Goal: Task Accomplishment & Management: Use online tool/utility

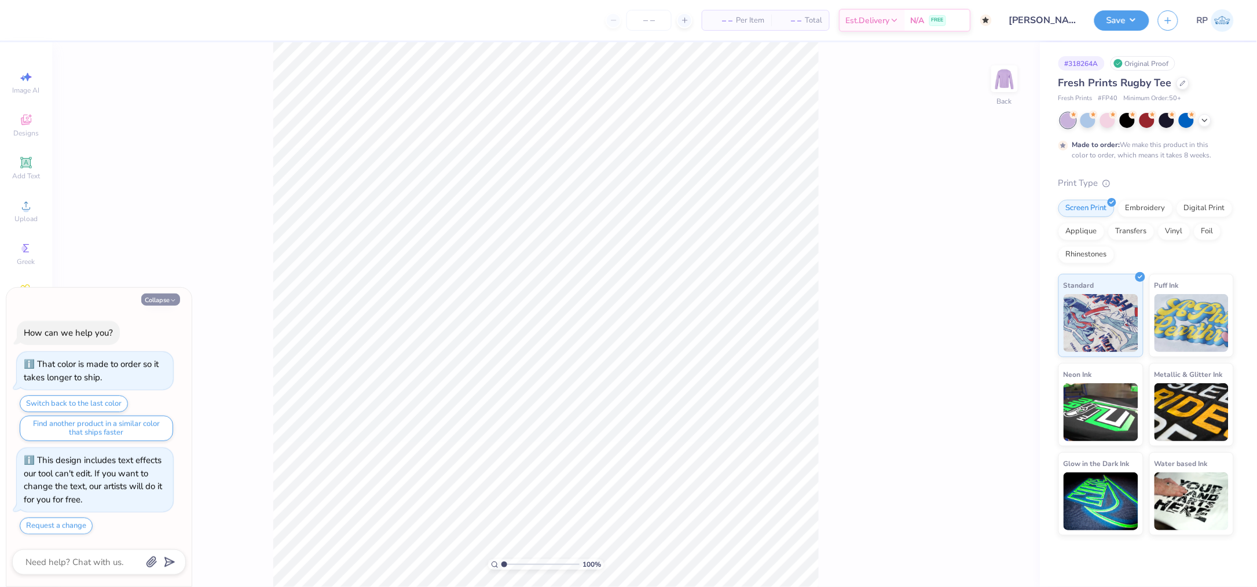
click at [170, 299] on icon "button" at bounding box center [173, 300] width 7 height 7
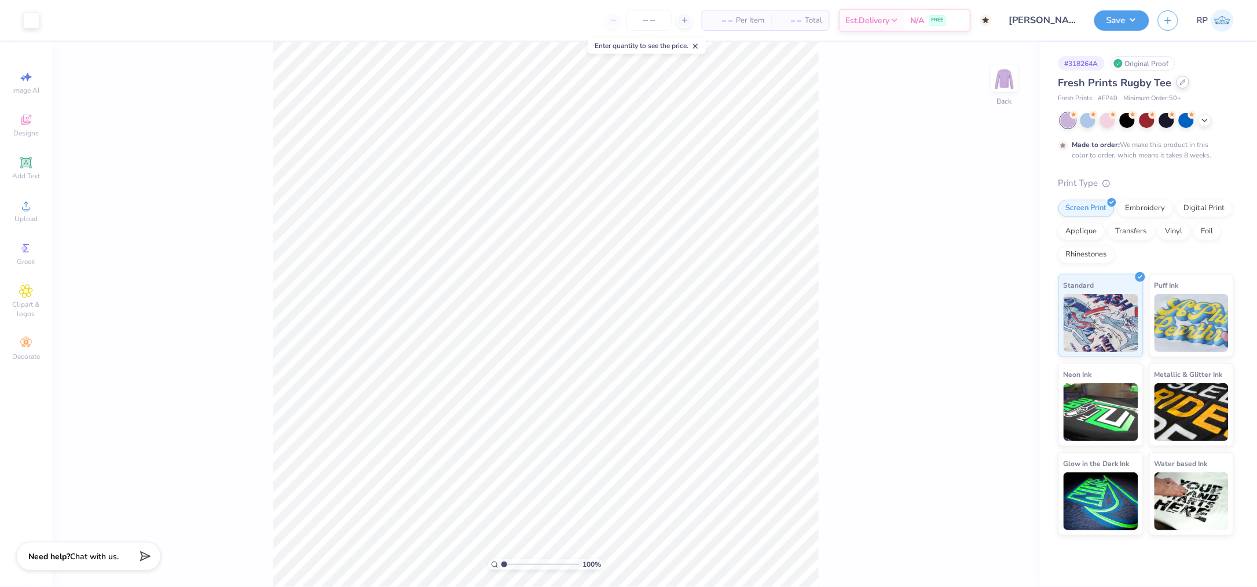
click at [1180, 87] on div at bounding box center [1183, 82] width 13 height 13
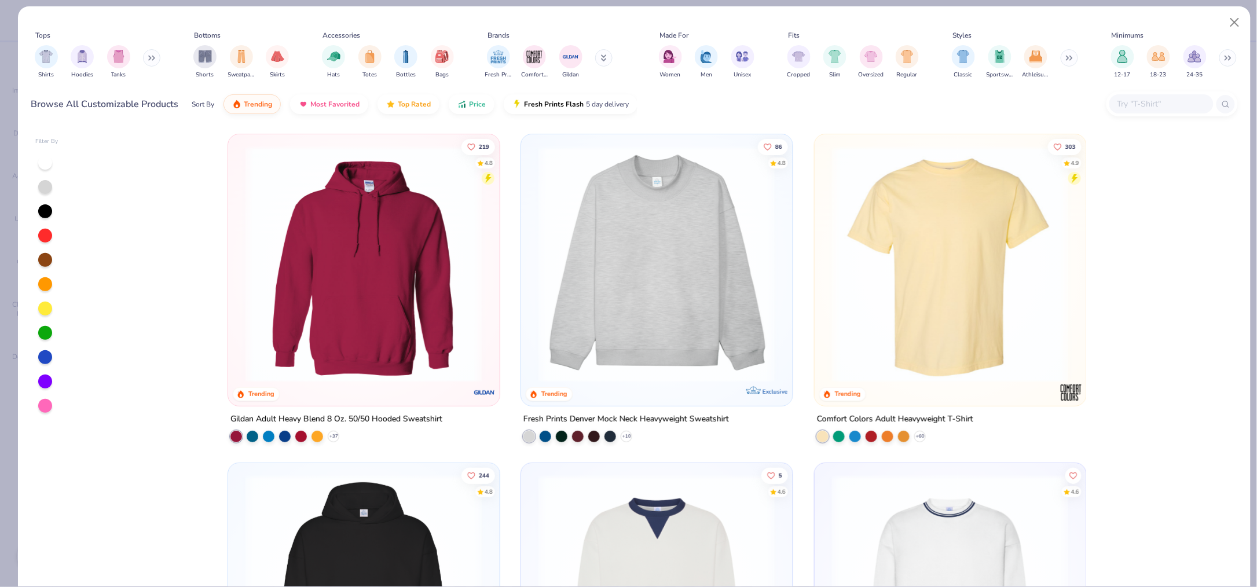
click at [893, 257] on img at bounding box center [950, 264] width 248 height 237
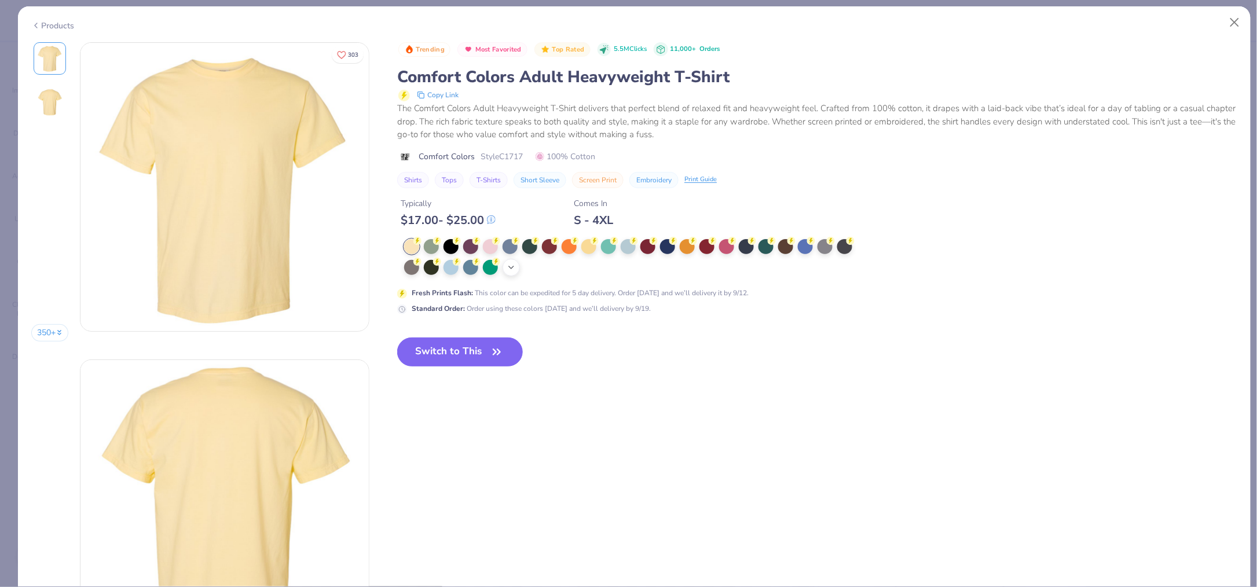
click at [511, 269] on icon at bounding box center [511, 267] width 9 height 9
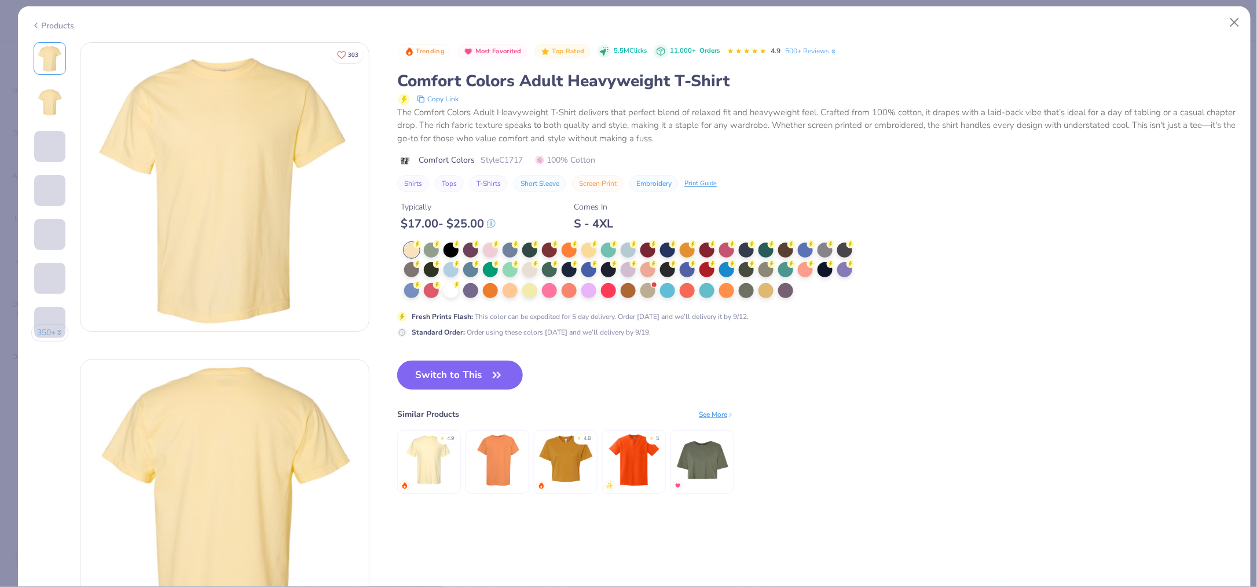
click at [452, 290] on div at bounding box center [451, 290] width 15 height 15
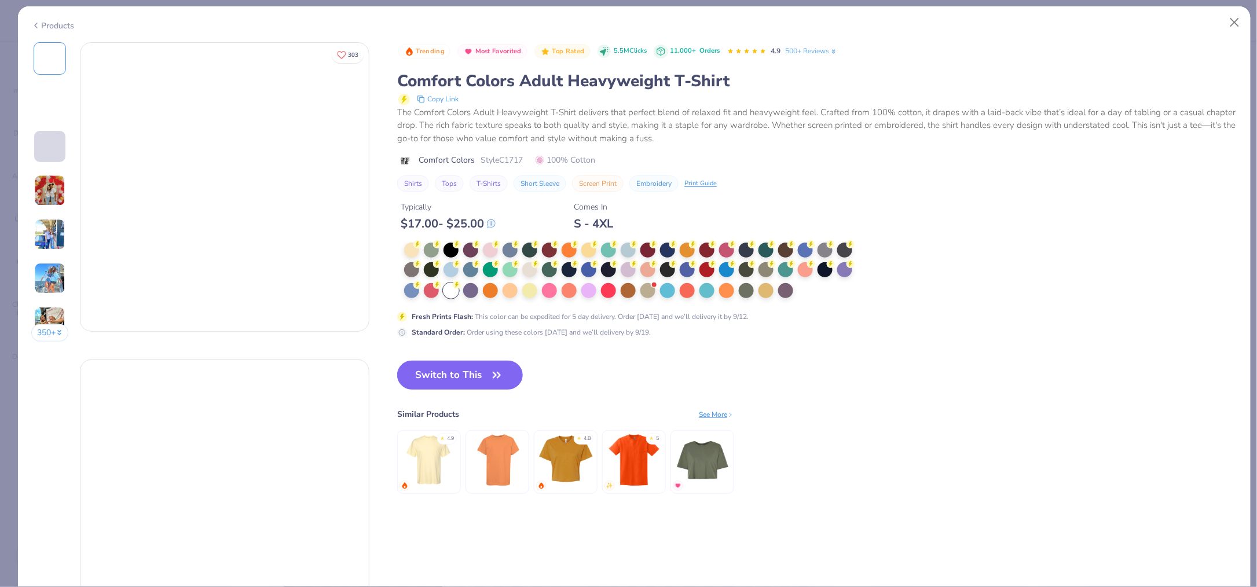
drag, startPoint x: 457, startPoint y: 378, endPoint x: 910, endPoint y: 35, distance: 567.5
click at [459, 379] on button "Switch to This" at bounding box center [460, 375] width 126 height 29
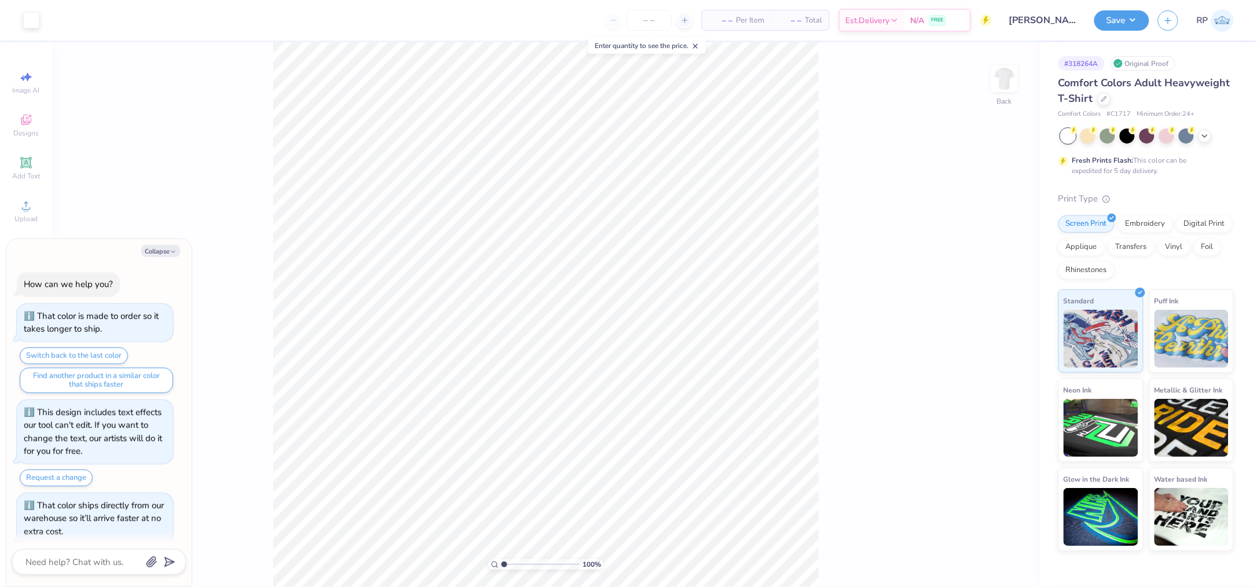
scroll to position [9, 0]
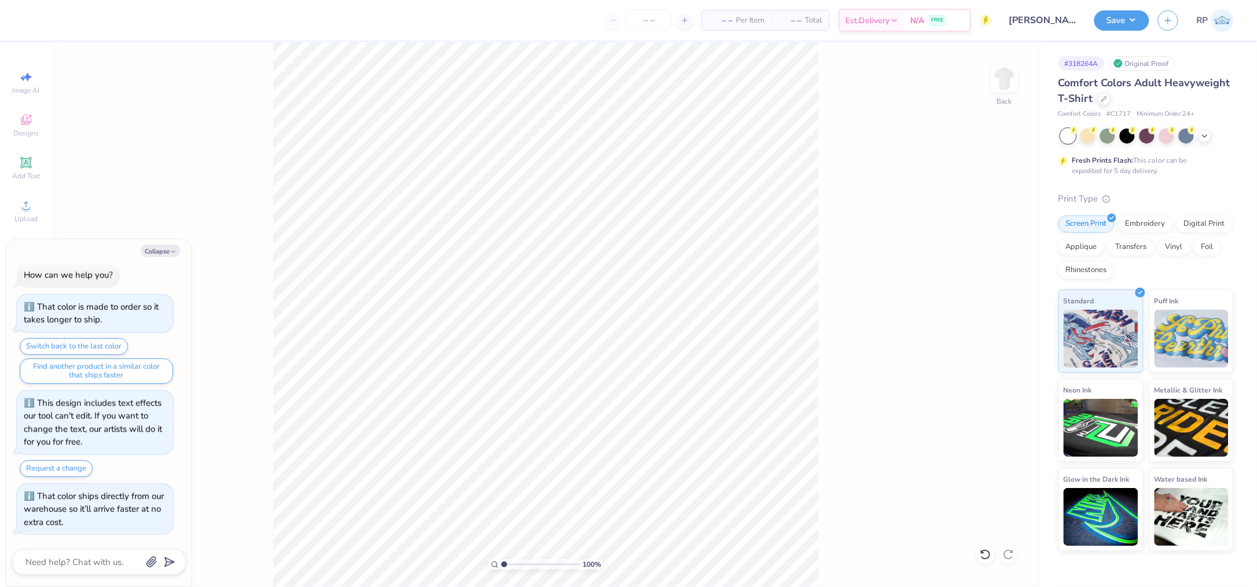
drag, startPoint x: 160, startPoint y: 245, endPoint x: 193, endPoint y: 247, distance: 32.5
click at [162, 246] on button "Collapse" at bounding box center [160, 251] width 39 height 12
type textarea "x"
